Goal: Task Accomplishment & Management: Complete application form

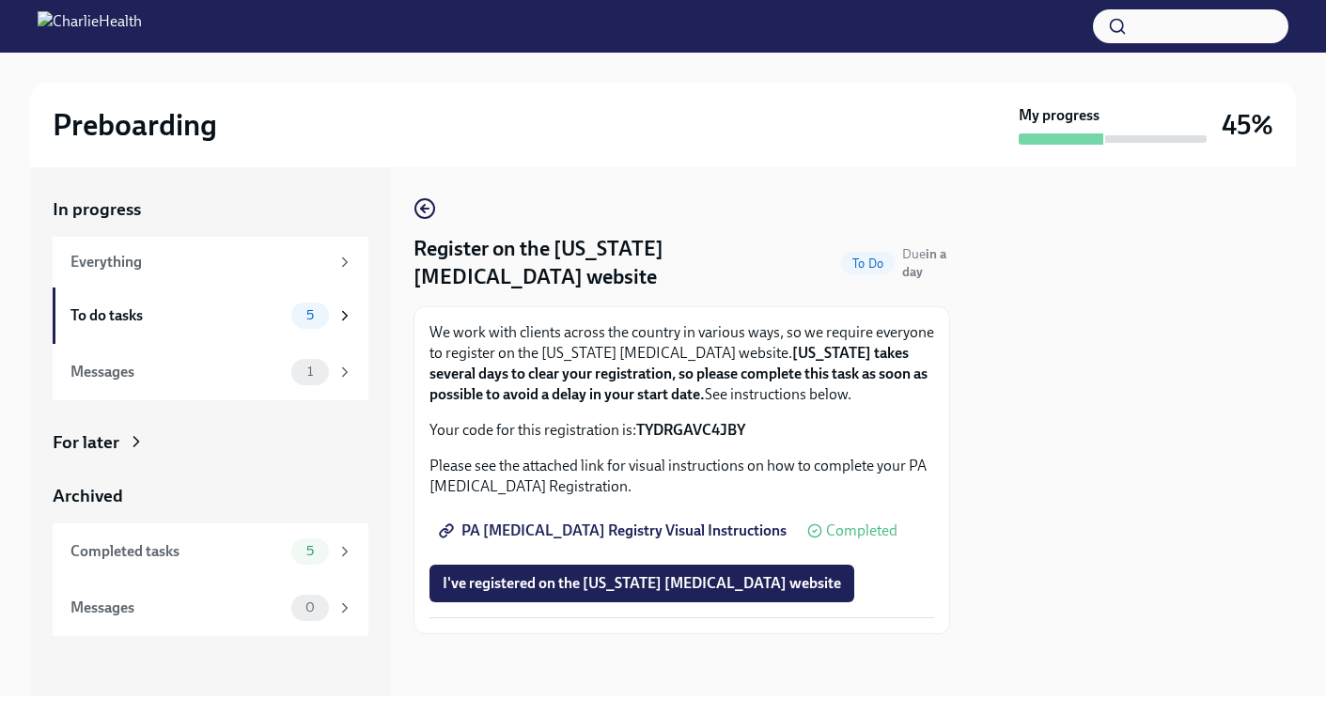
click at [267, 306] on div "To do tasks" at bounding box center [176, 315] width 213 height 21
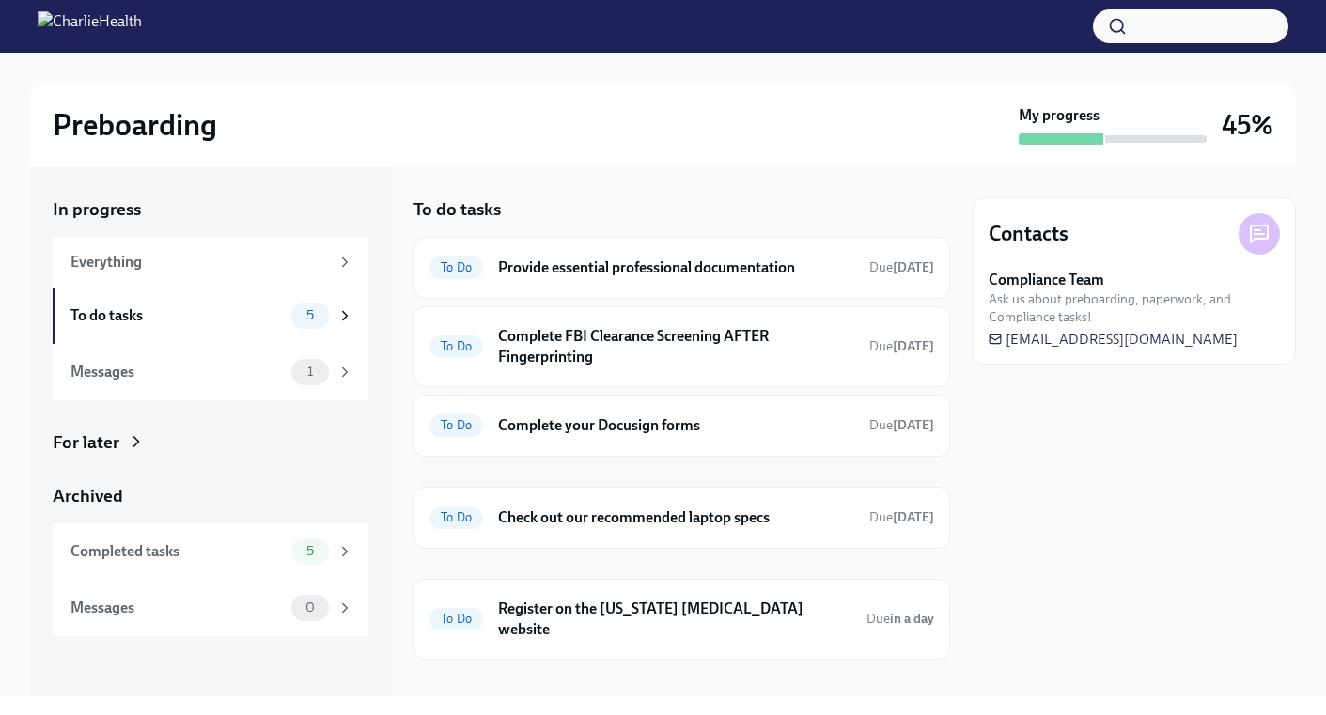
click at [686, 331] on h6 "Complete FBI Clearance Screening AFTER Fingerprinting" at bounding box center [676, 346] width 356 height 41
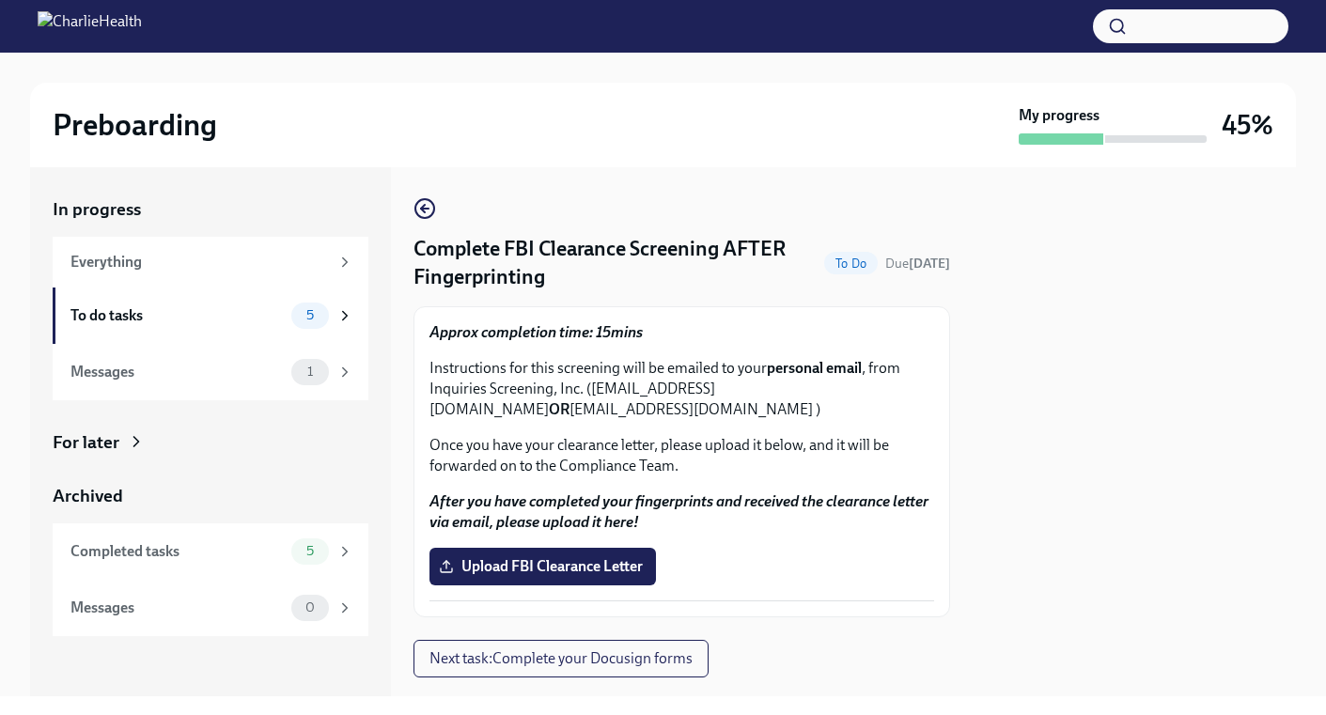
click at [585, 561] on span "Upload FBI Clearance Letter" at bounding box center [542, 566] width 200 height 19
click at [0, 0] on input "Upload FBI Clearance Letter" at bounding box center [0, 0] width 0 height 0
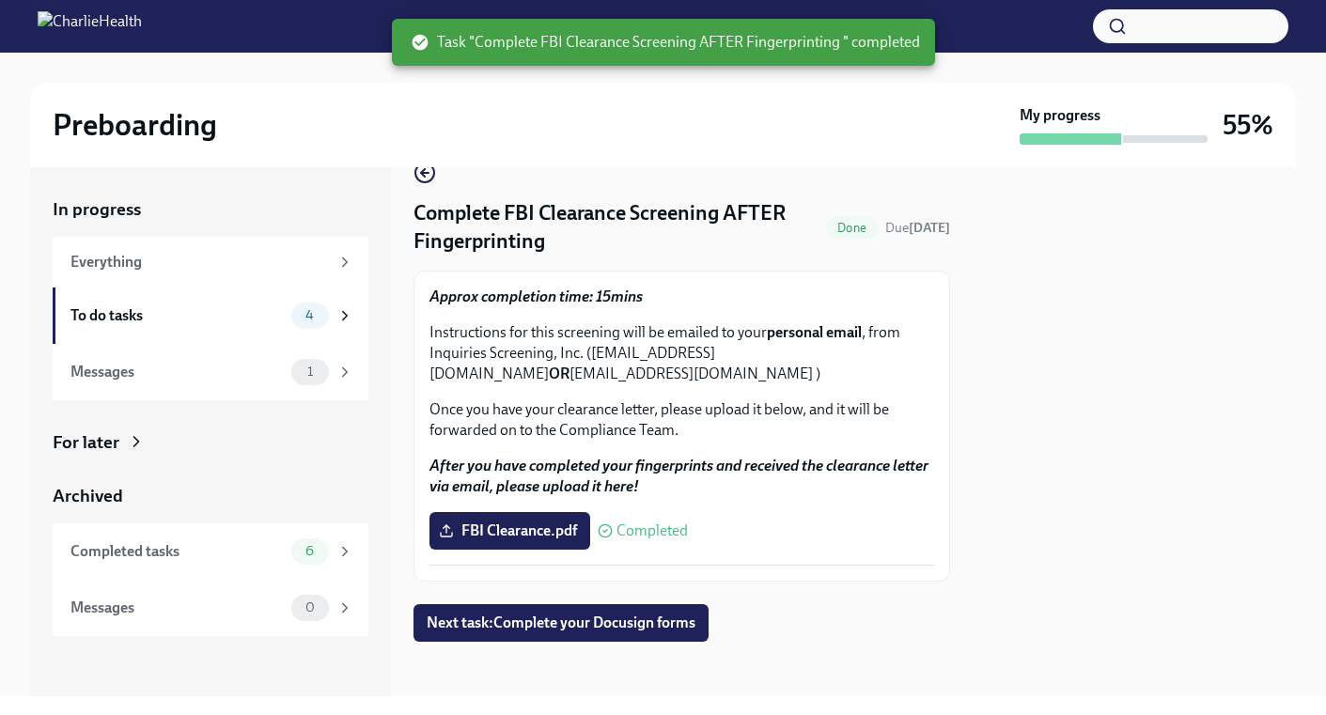
scroll to position [41, 0]
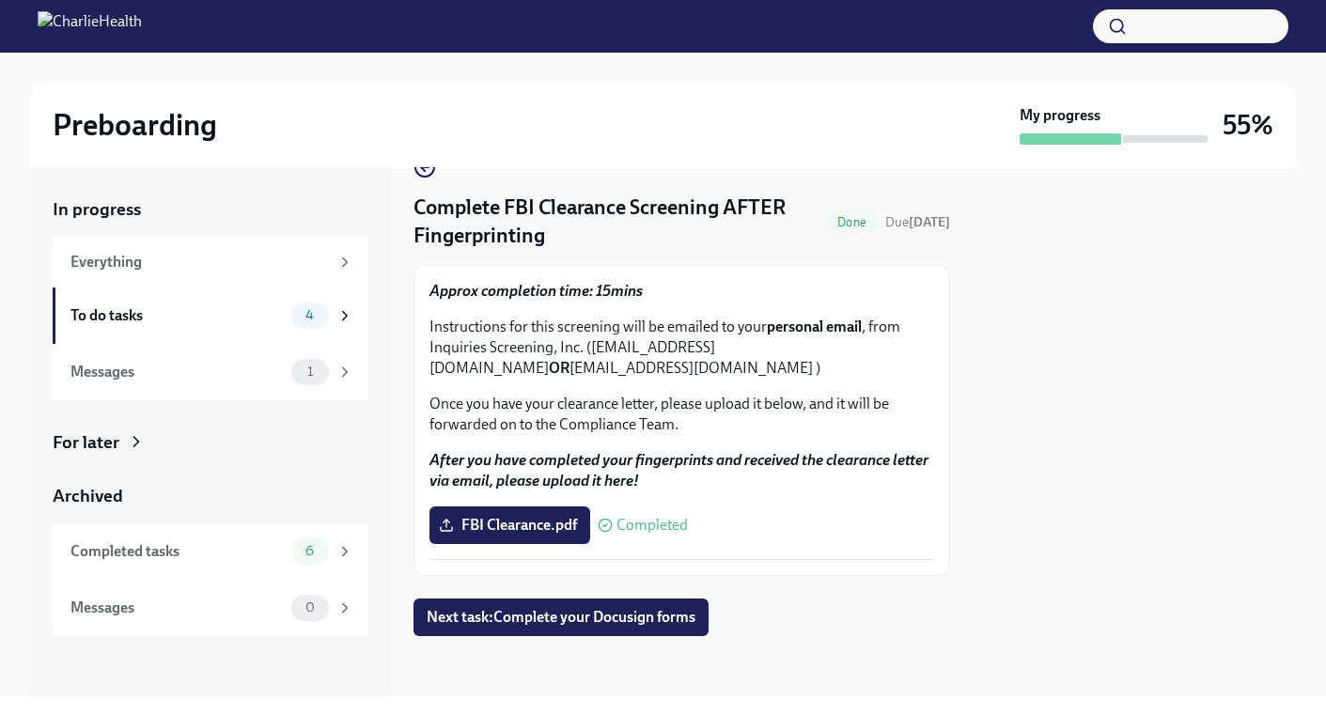
click at [528, 623] on span "Next task : Complete your Docusign forms" at bounding box center [561, 617] width 269 height 19
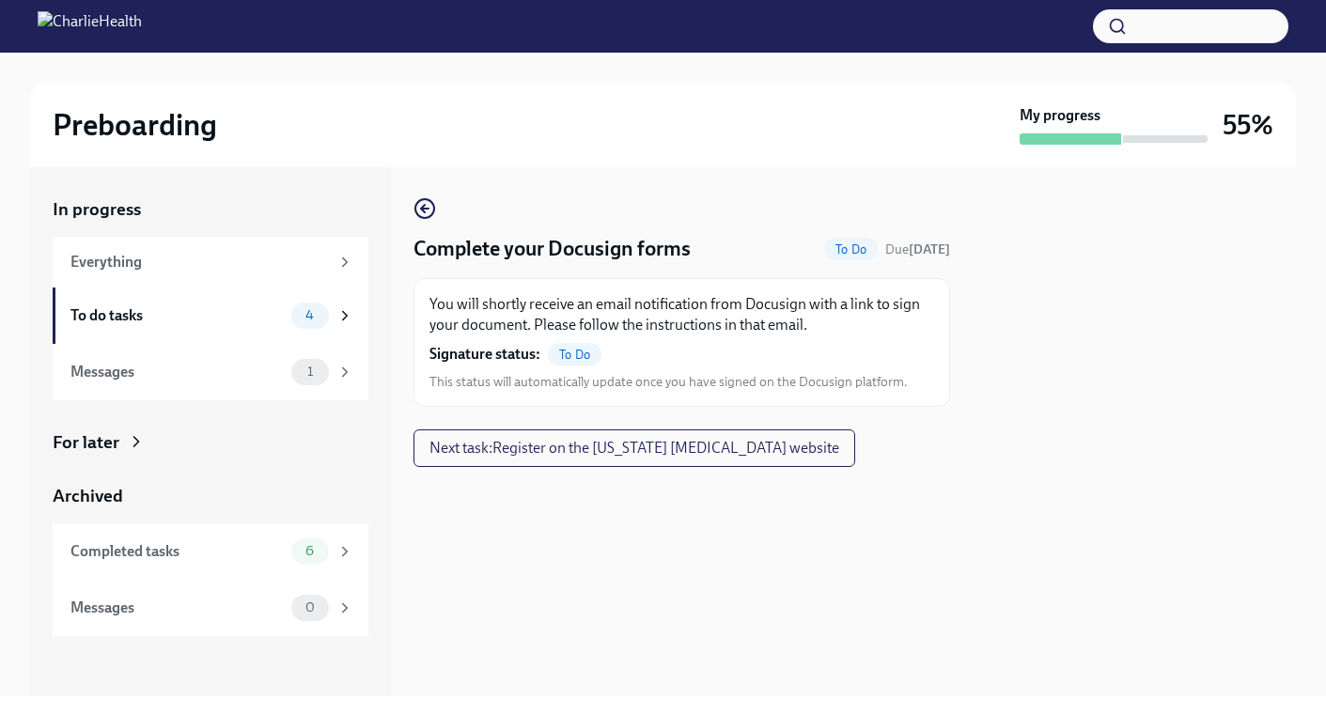
click at [573, 355] on span "To Do" at bounding box center [575, 355] width 54 height 14
click at [608, 445] on span "Next task : Register on the [US_STATE] [MEDICAL_DATA] website" at bounding box center [634, 448] width 410 height 19
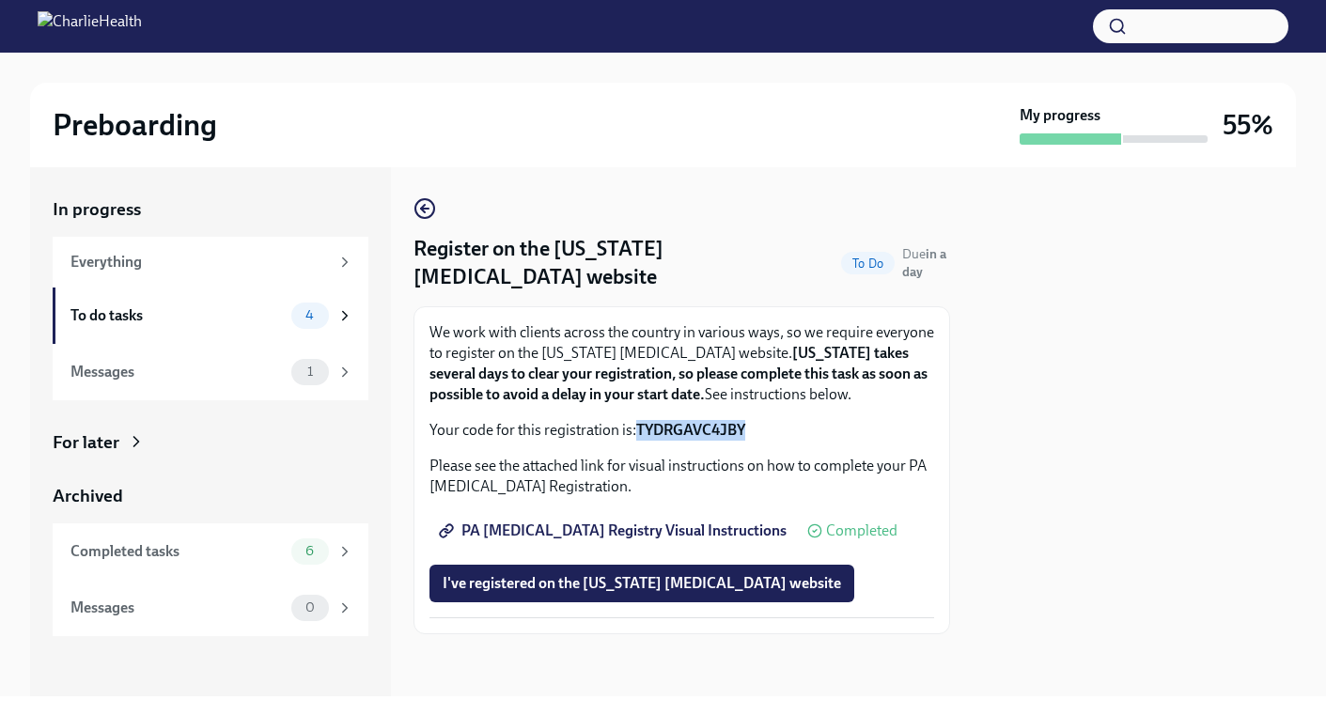
drag, startPoint x: 751, startPoint y: 427, endPoint x: 638, endPoint y: 416, distance: 113.2
click at [638, 416] on div "We work with clients across the country in various ways, so we require everyone…" at bounding box center [681, 381] width 504 height 118
copy strong "TYDRGAVC4JBY"
click at [639, 528] on span "PA [MEDICAL_DATA] Registry Visual Instructions" at bounding box center [614, 530] width 344 height 19
click at [639, 527] on span "PA [MEDICAL_DATA] Registry Visual Instructions" at bounding box center [614, 530] width 344 height 19
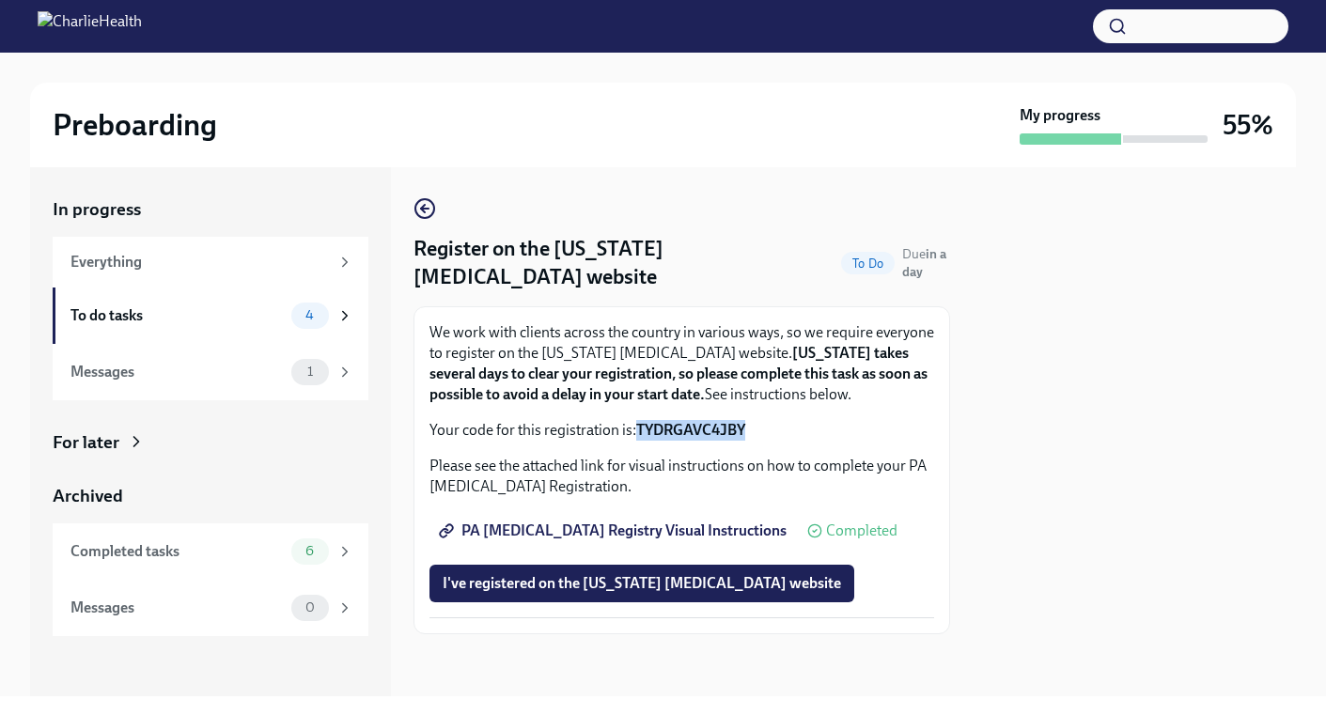
click at [757, 428] on p "Your code for this registration is: TYDRGAVC4JBY" at bounding box center [681, 430] width 504 height 21
drag, startPoint x: 749, startPoint y: 428, endPoint x: 637, endPoint y: 422, distance: 112.0
click at [637, 422] on p "Your code for this registration is: TYDRGAVC4JBY" at bounding box center [681, 430] width 504 height 21
copy strong "TYDRGAVC4JBY"
click at [648, 580] on span "I've registered on the [US_STATE] [MEDICAL_DATA] website" at bounding box center [641, 583] width 398 height 19
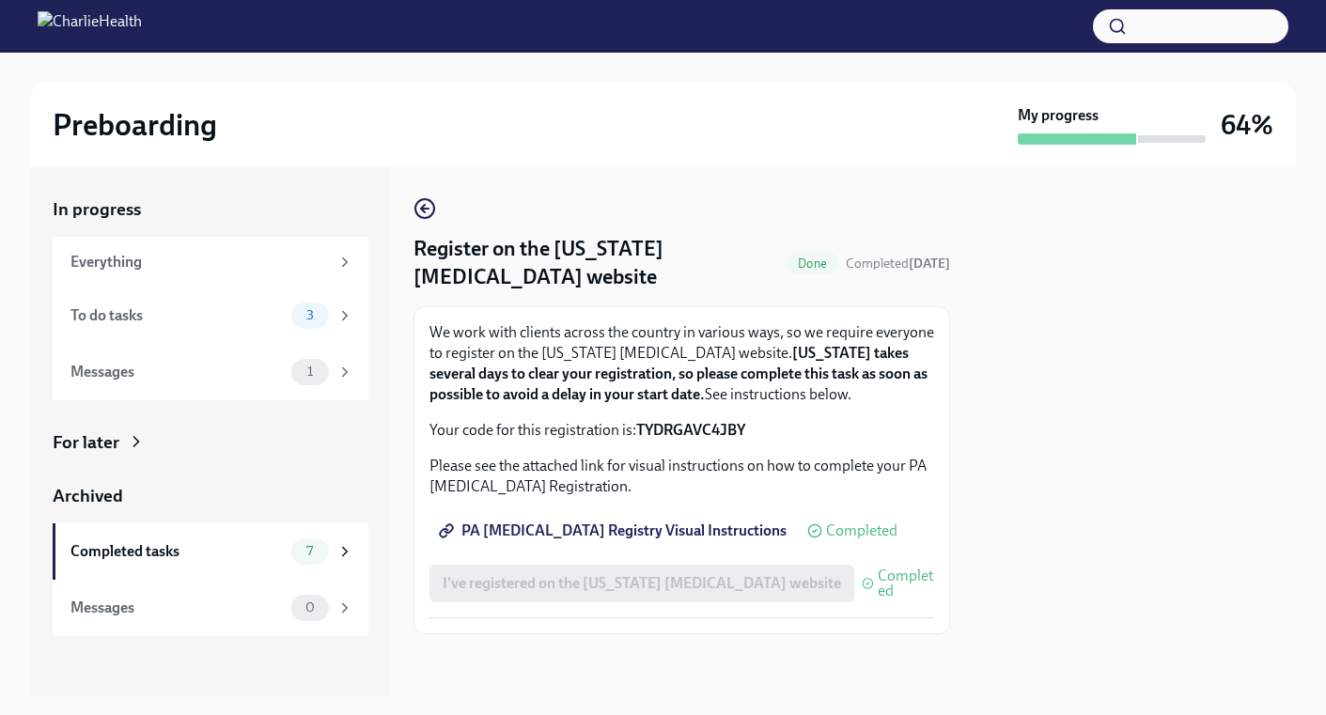
click at [149, 318] on div "To do tasks" at bounding box center [176, 315] width 213 height 21
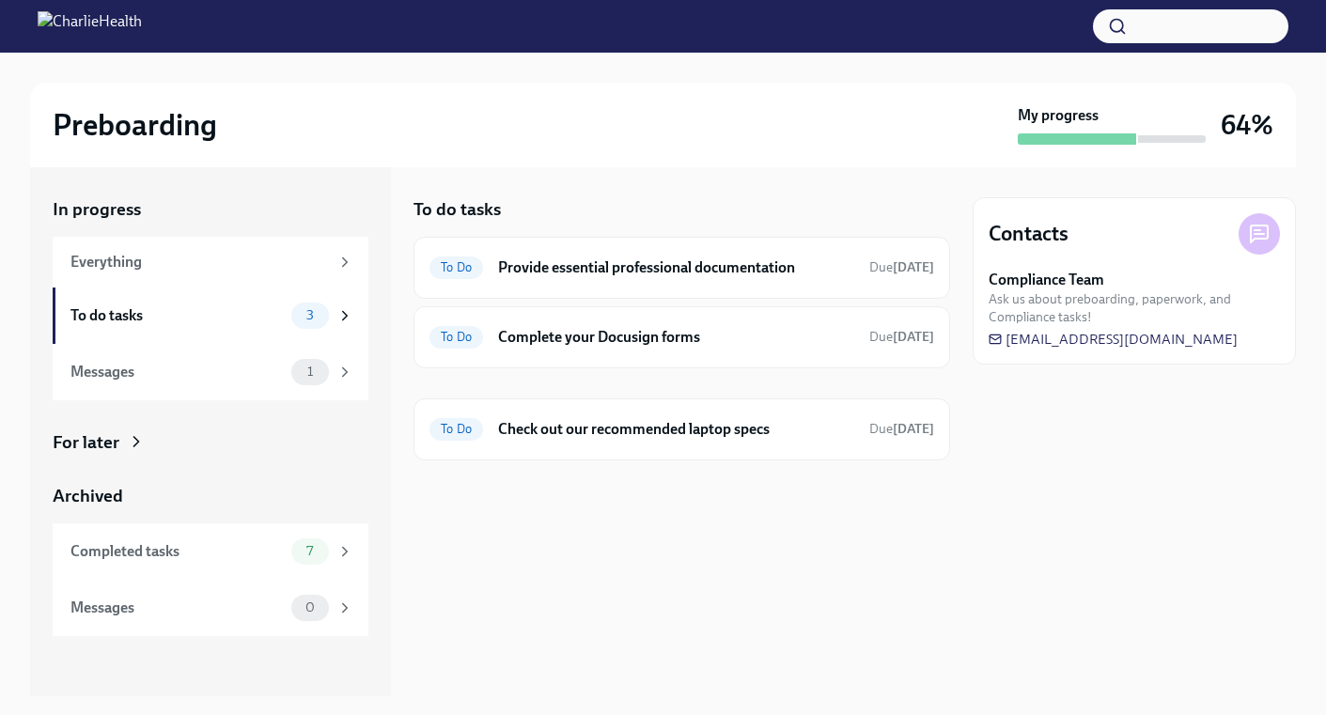
click at [628, 256] on div "To Do Provide essential professional documentation Due [DATE]" at bounding box center [681, 268] width 504 height 30
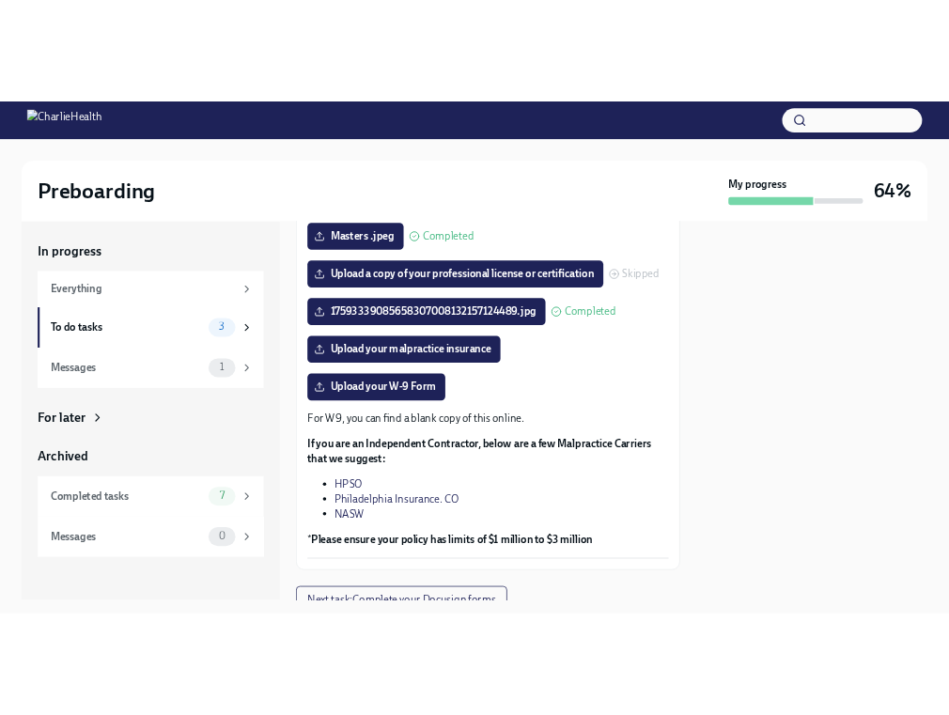
scroll to position [378, 0]
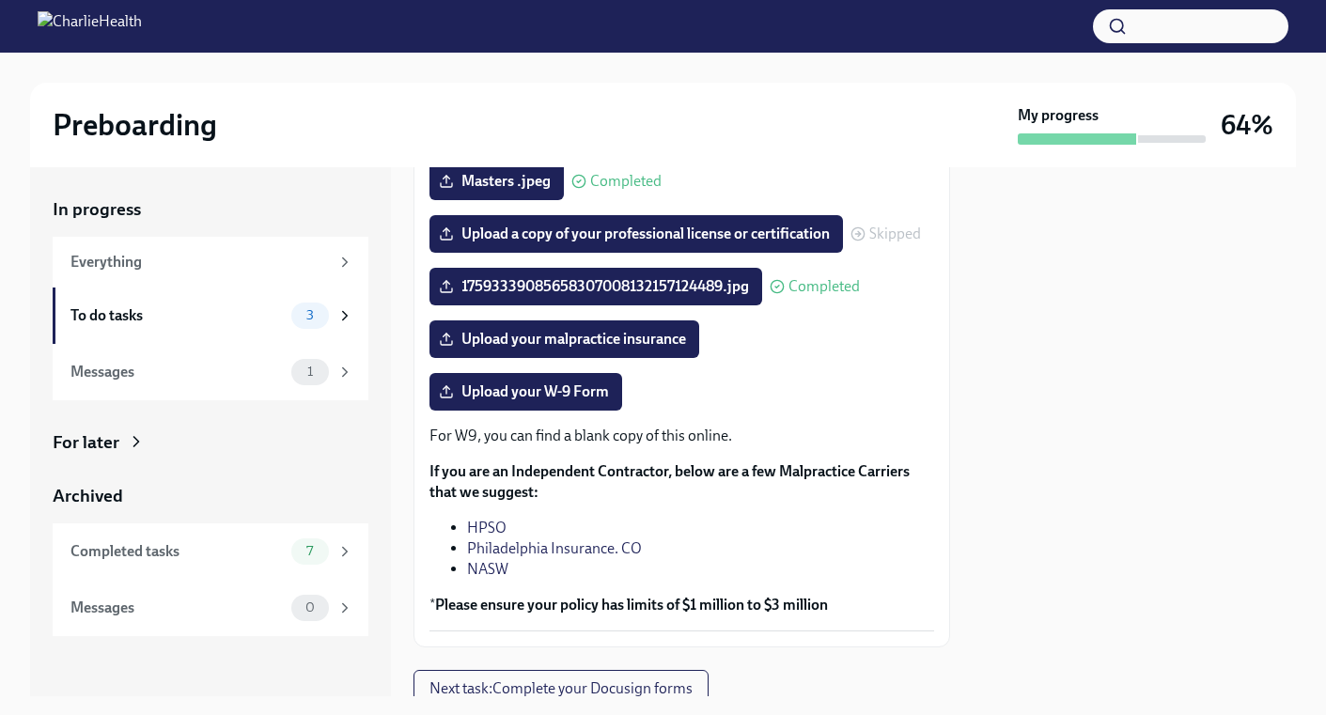
click at [498, 527] on link "HPSO" at bounding box center [486, 528] width 39 height 18
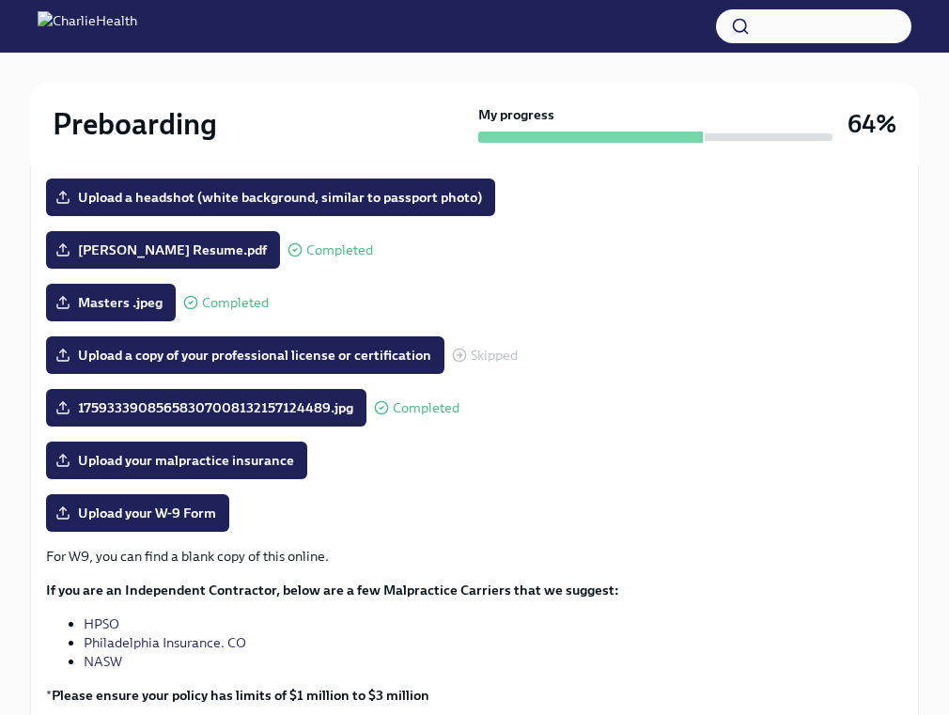
scroll to position [297, 0]
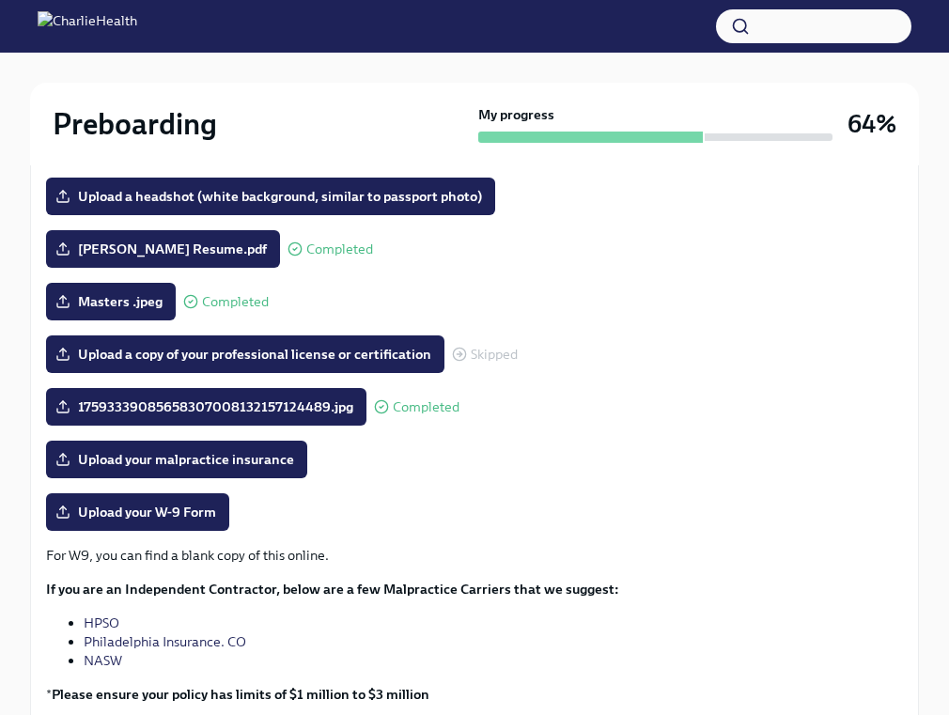
click at [183, 461] on span "Upload your malpractice insurance" at bounding box center [176, 459] width 235 height 19
click at [0, 0] on input "Upload your malpractice insurance" at bounding box center [0, 0] width 0 height 0
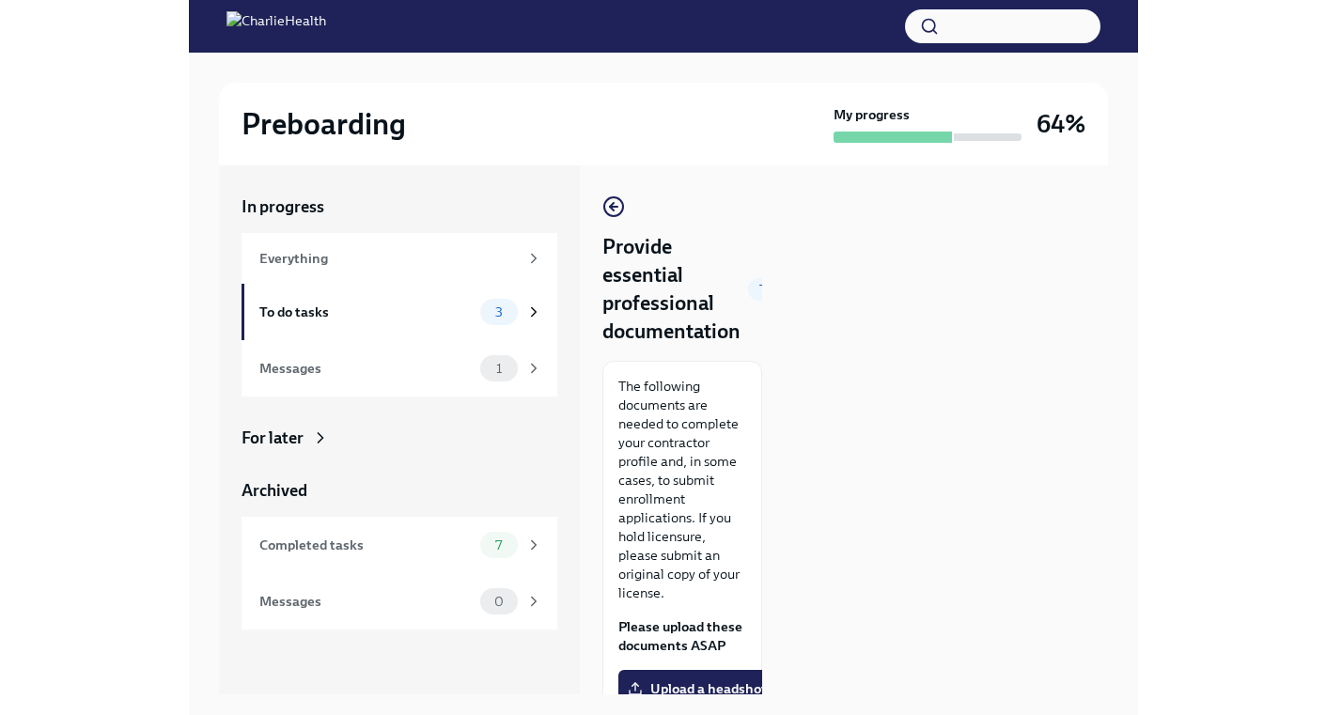
scroll to position [0, 0]
